Goal: Information Seeking & Learning: Learn about a topic

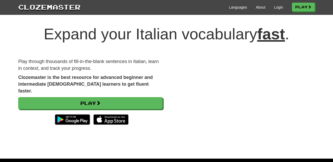
scroll to position [5, 0]
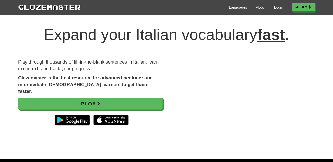
click at [154, 126] on div "Expand your Italian vocabulary fast . Play through thousands of fill-in-the-bla…" at bounding box center [166, 77] width 304 height 112
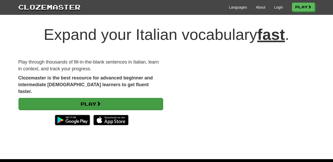
click at [103, 98] on link "Play" at bounding box center [90, 104] width 144 height 12
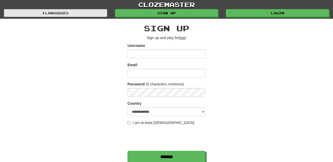
click at [65, 14] on link "Languages" at bounding box center [55, 13] width 103 height 8
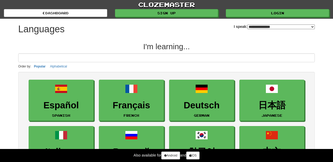
select select "*******"
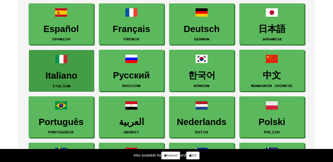
scroll to position [76, 0]
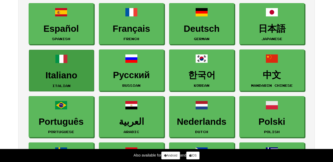
click at [83, 65] on link "Italiano Italian" at bounding box center [61, 70] width 65 height 41
